Goal: Task Accomplishment & Management: Use online tool/utility

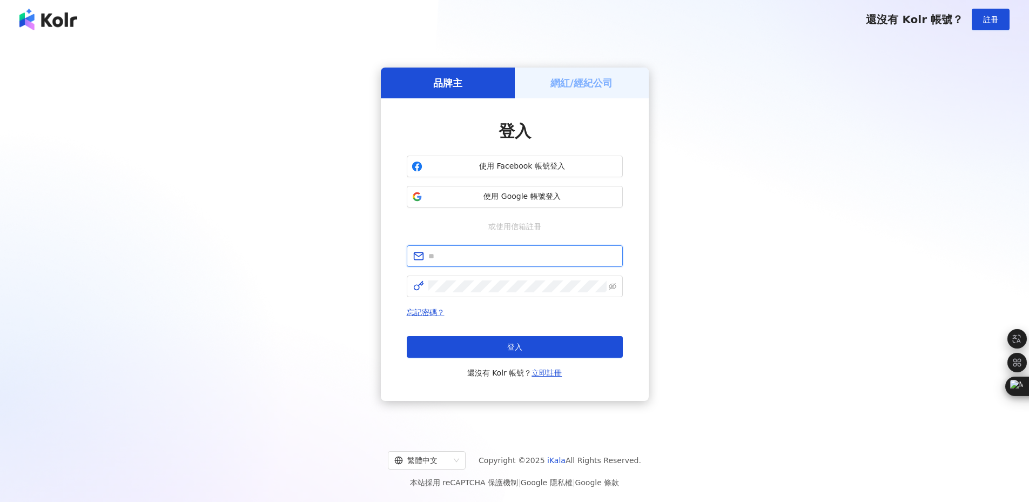
type input "**********"
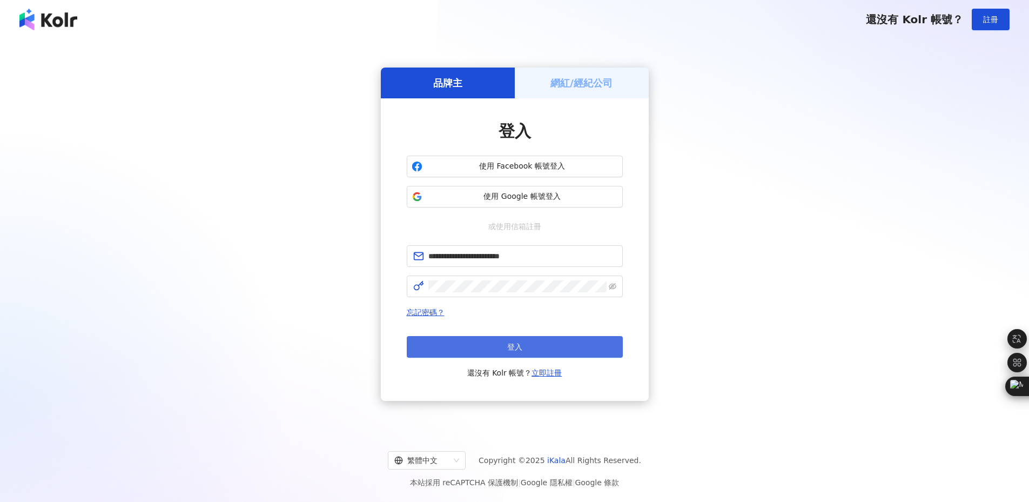
drag, startPoint x: 551, startPoint y: 333, endPoint x: 551, endPoint y: 344, distance: 10.3
click at [551, 337] on div "忘記密碼？ 登入 還沒有 Kolr 帳號？ 立即註冊" at bounding box center [515, 342] width 216 height 73
click at [550, 345] on button "登入" at bounding box center [515, 347] width 216 height 22
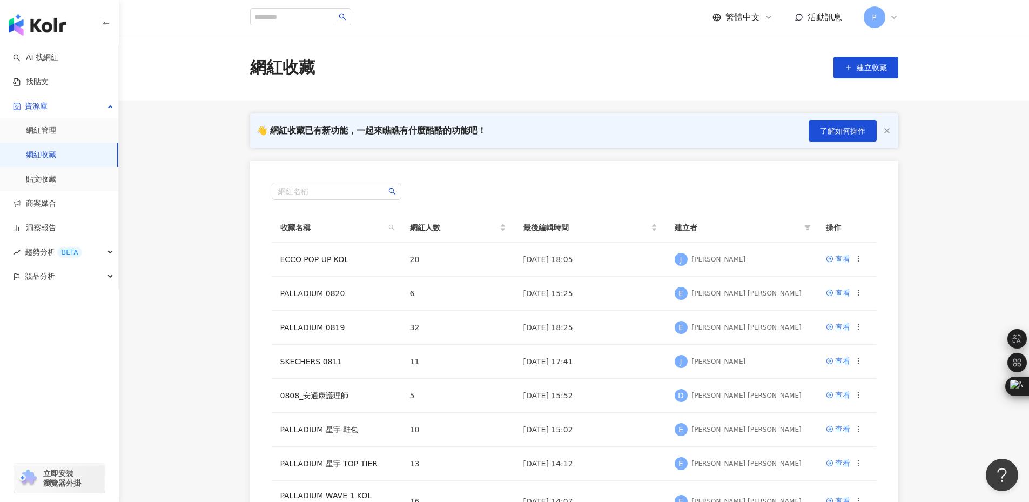
click at [651, 361] on td "[DATE] 17:41" at bounding box center [590, 362] width 151 height 34
click at [932, 211] on main "網紅收藏 建立收藏 👋 網紅收藏已有新功能，一起來瞧瞧有什麼酷酷的功能吧！ 了解如何操作 網紅名稱 收藏名稱 網紅人數 最後編輯時間 建立者 操作 ECCO …" at bounding box center [574, 345] width 910 height 620
